Goal: Information Seeking & Learning: Find specific page/section

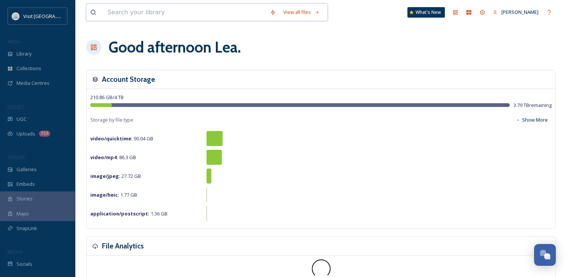
click at [123, 11] on input at bounding box center [185, 12] width 162 height 16
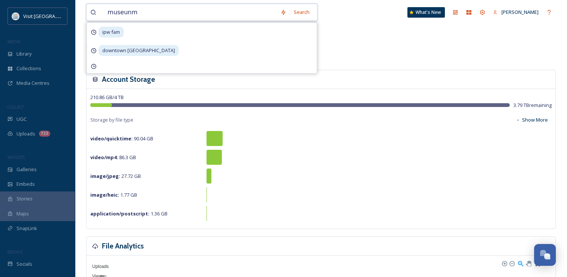
type input "museun"
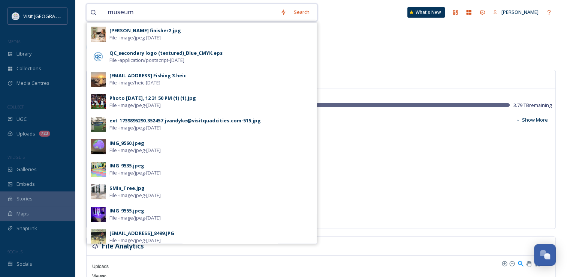
type input "museum"
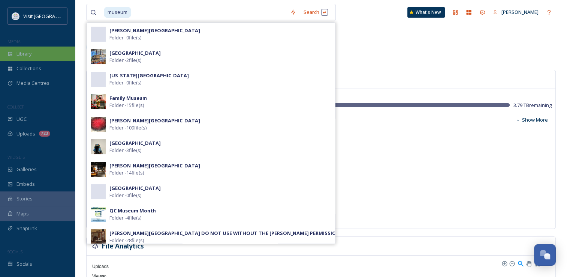
click at [27, 56] on span "Library" at bounding box center [23, 53] width 15 height 7
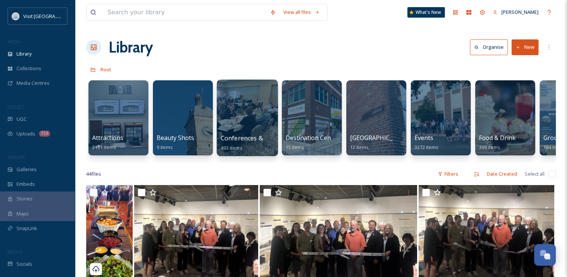
click at [261, 105] on div at bounding box center [247, 117] width 61 height 76
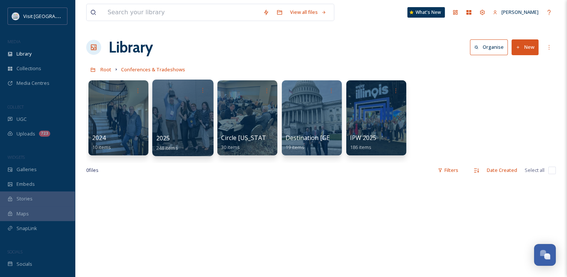
click at [167, 116] on div at bounding box center [182, 117] width 61 height 76
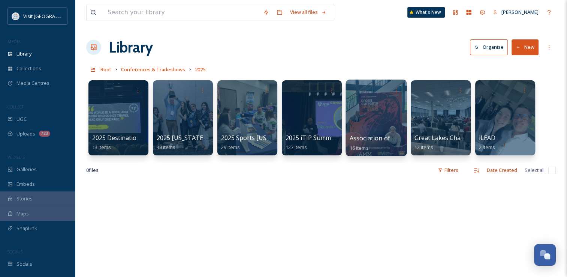
click at [380, 121] on div at bounding box center [376, 117] width 61 height 76
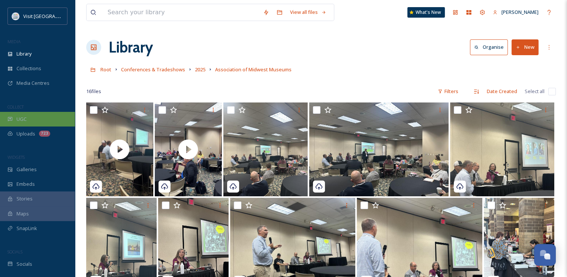
click at [17, 124] on div "UGC" at bounding box center [37, 119] width 75 height 15
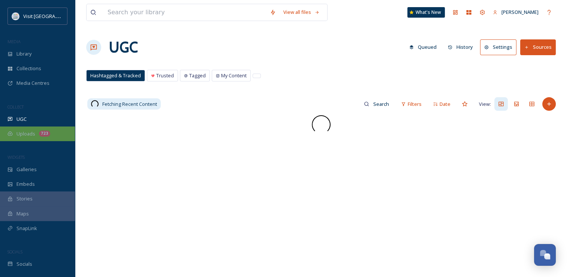
click at [27, 133] on span "Uploads" at bounding box center [25, 133] width 19 height 7
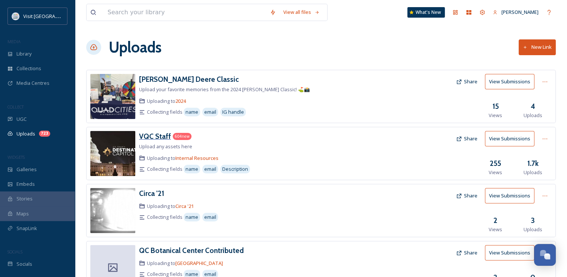
click at [151, 137] on h3 "VQC Staff" at bounding box center [155, 136] width 32 height 9
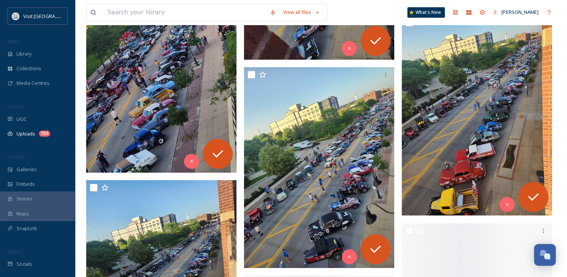
scroll to position [3418, 0]
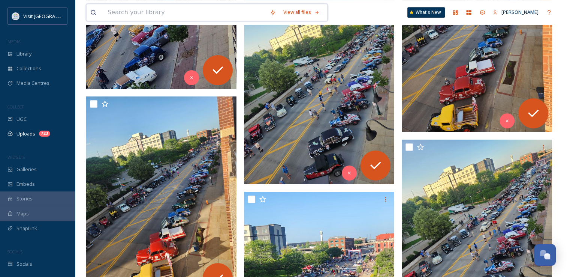
click at [149, 11] on input at bounding box center [185, 12] width 162 height 16
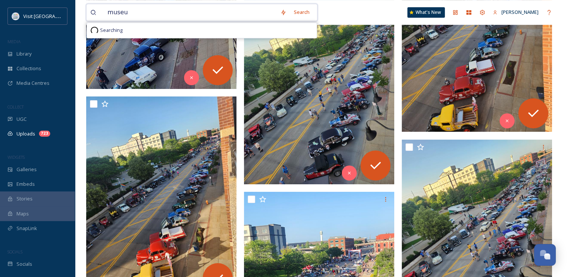
type input "museum"
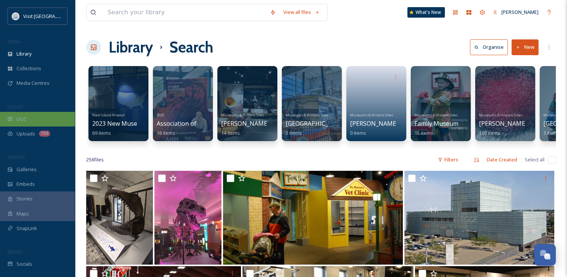
click at [17, 121] on span "UGC" at bounding box center [21, 118] width 10 height 7
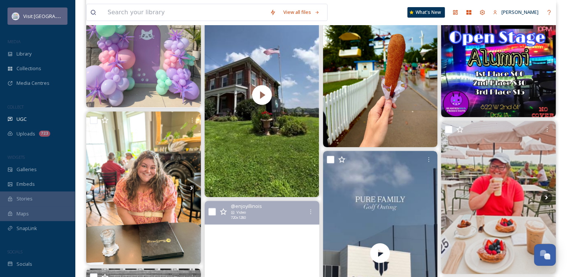
scroll to position [269, 0]
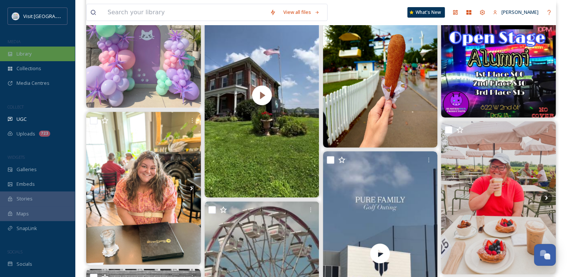
click at [28, 52] on span "Library" at bounding box center [23, 53] width 15 height 7
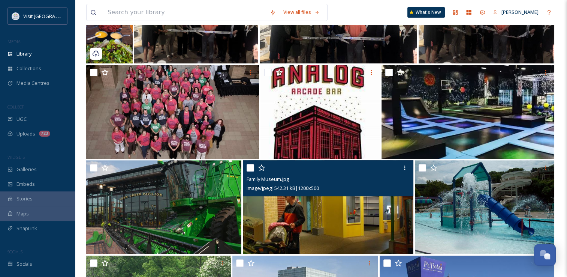
scroll to position [245, 0]
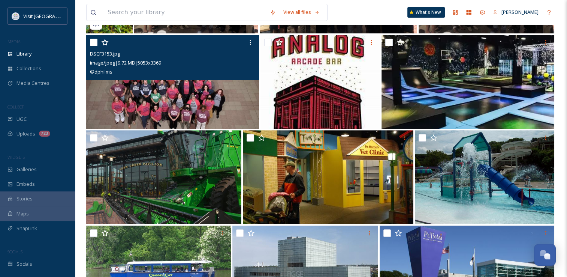
click at [139, 76] on div "© dphilms" at bounding box center [173, 71] width 167 height 9
click at [162, 125] on img at bounding box center [172, 82] width 173 height 94
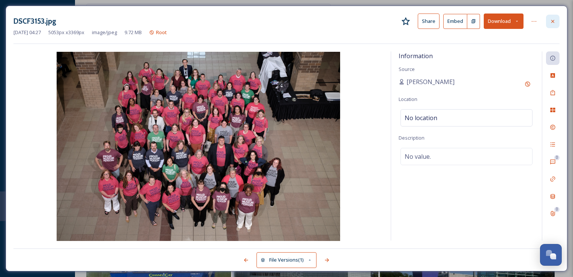
click at [449, 23] on icon at bounding box center [552, 21] width 6 height 6
